Goal: Book appointment/travel/reservation

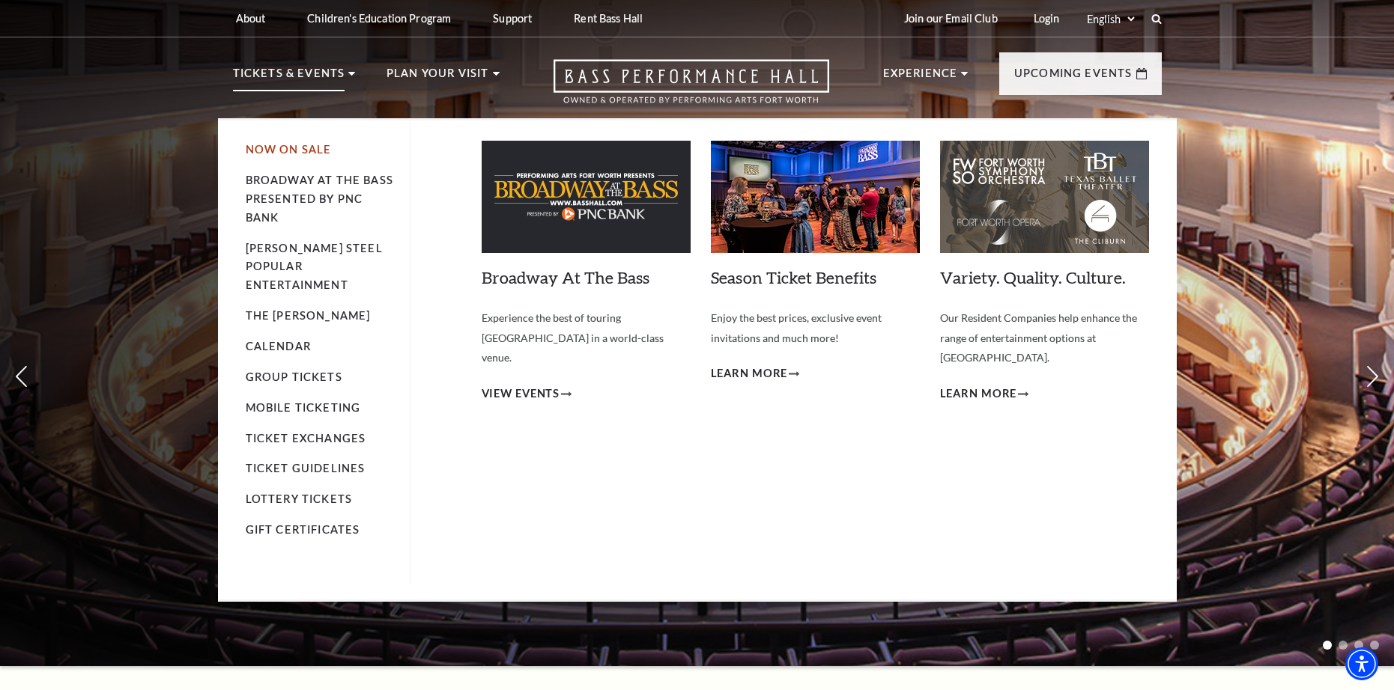
click at [272, 150] on link "Now On Sale" at bounding box center [289, 149] width 86 height 13
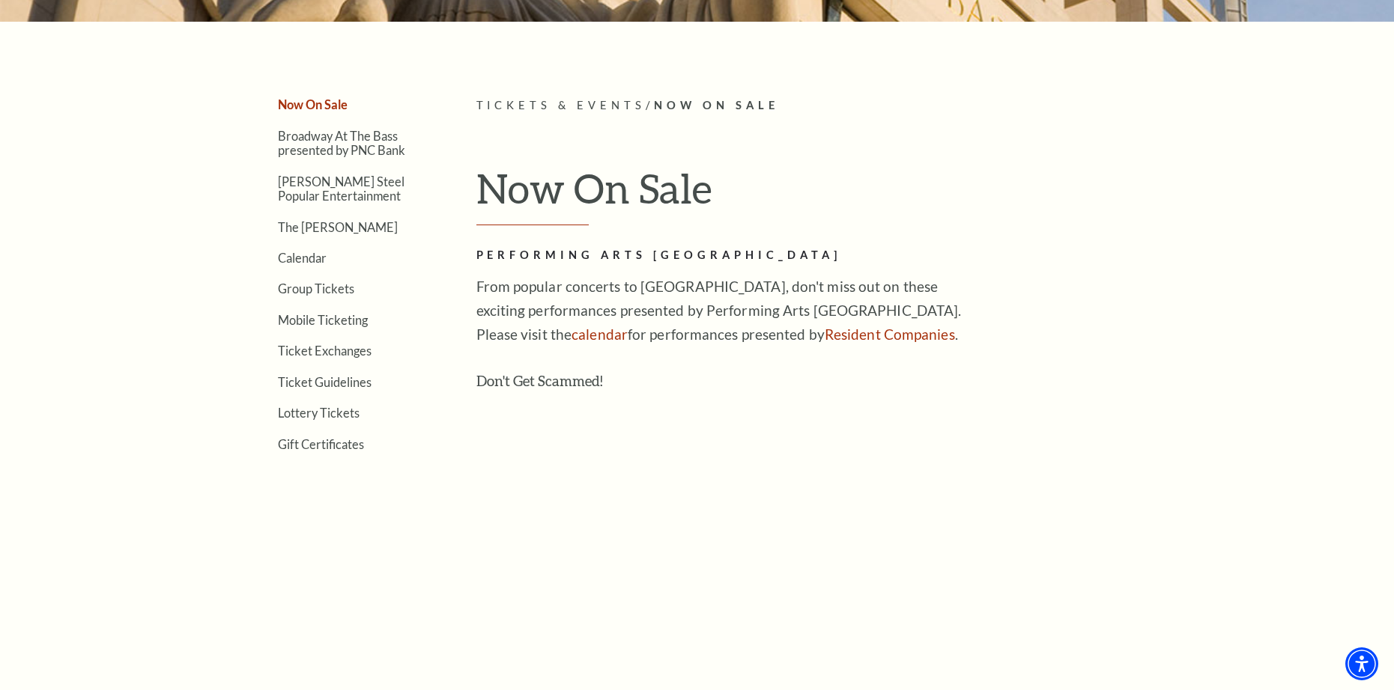
scroll to position [374, 0]
click at [571, 332] on link "calendar" at bounding box center [599, 334] width 56 height 17
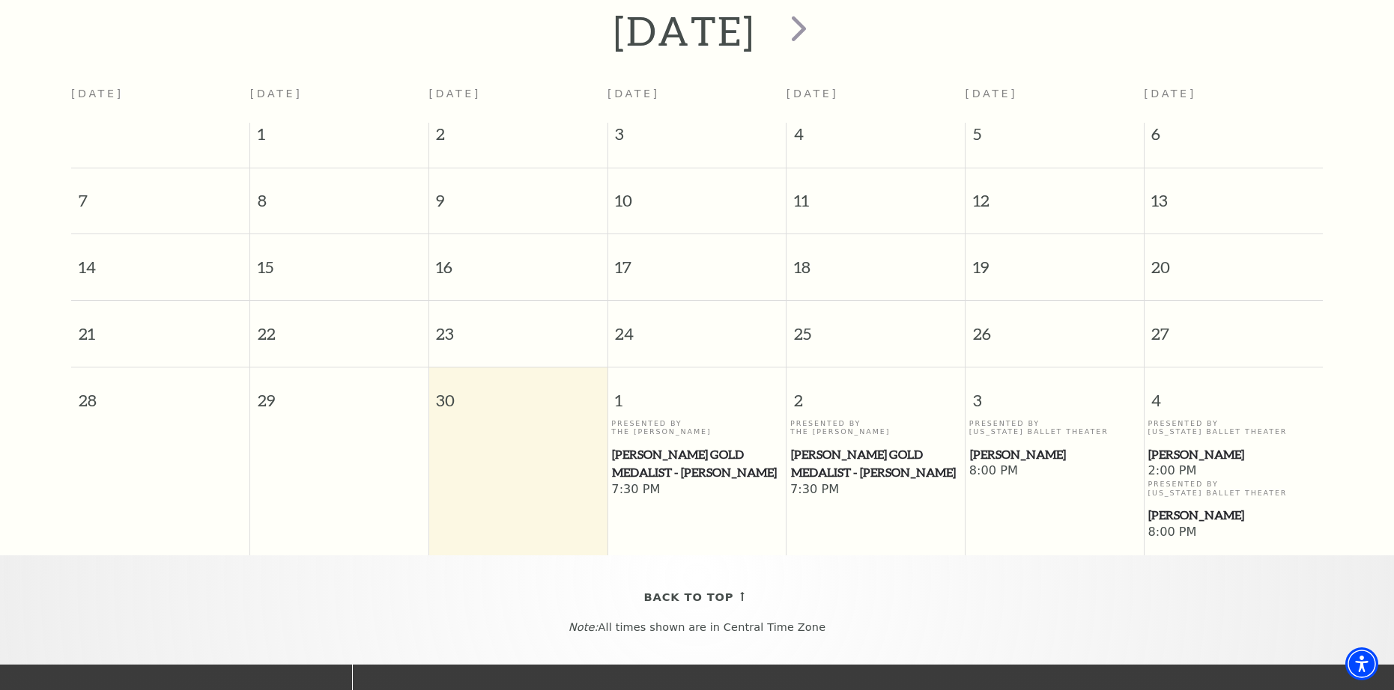
scroll to position [357, 0]
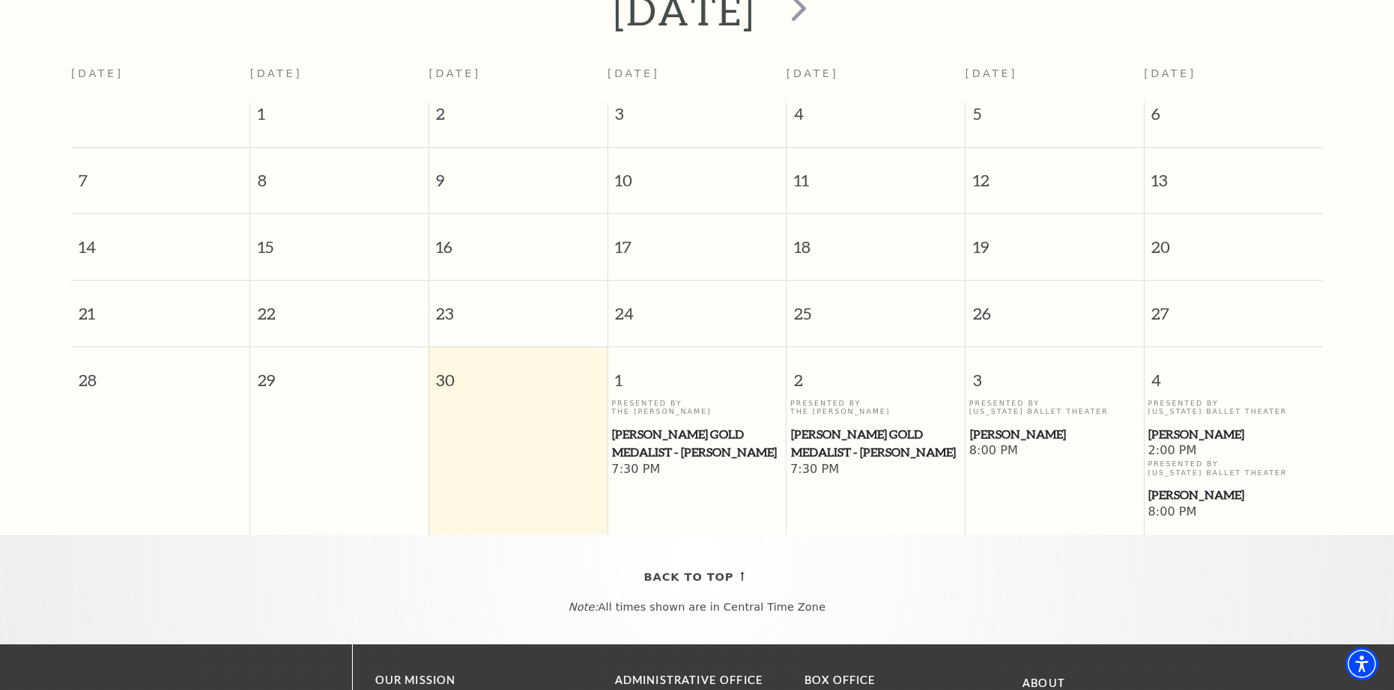
click at [998, 425] on span "[PERSON_NAME]" at bounding box center [1054, 434] width 169 height 19
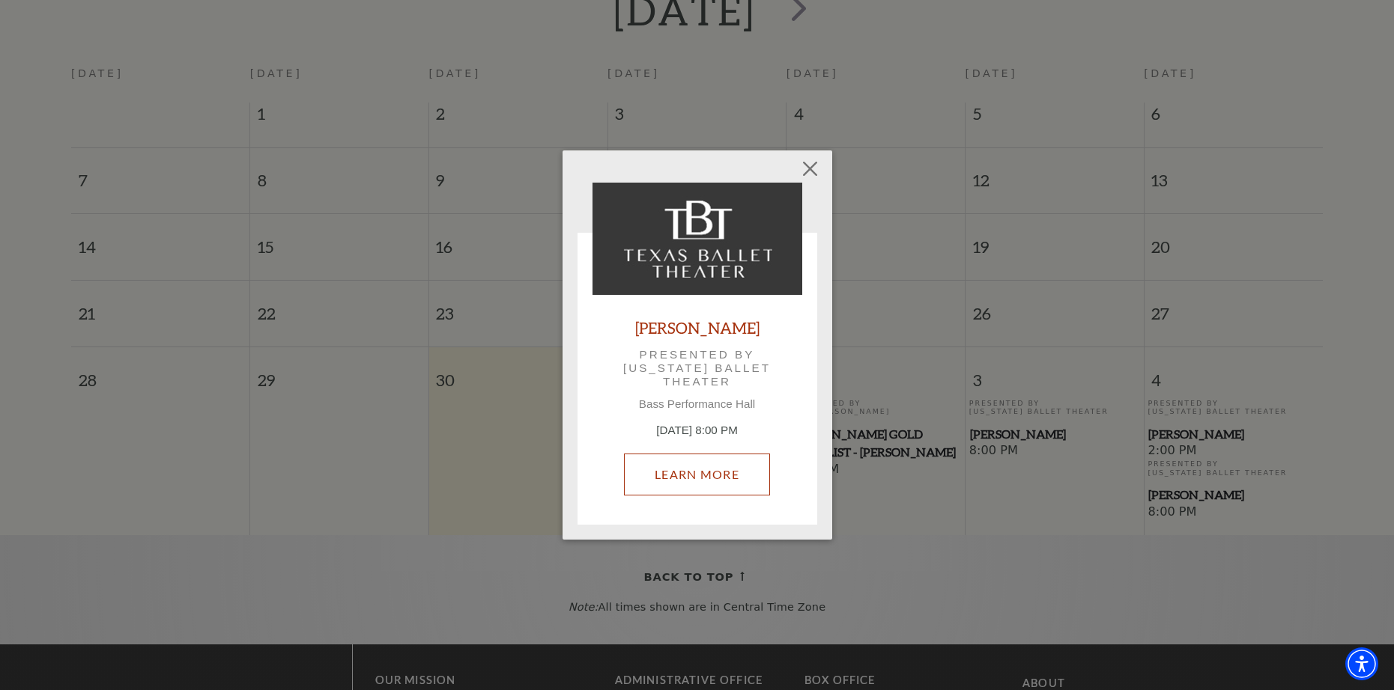
click at [706, 466] on link "Learn More" at bounding box center [697, 475] width 146 height 42
